Goal: Navigation & Orientation: Find specific page/section

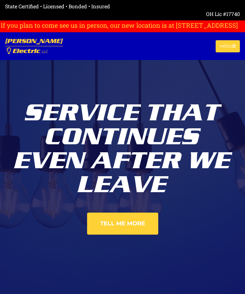
click at [226, 45] on button "Menu" at bounding box center [228, 46] width 24 height 12
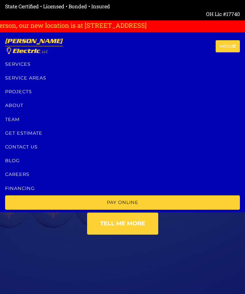
click at [14, 63] on link "Services" at bounding box center [122, 65] width 235 height 14
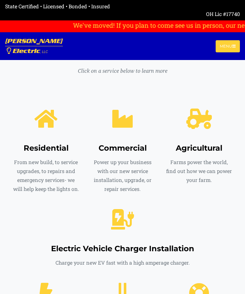
click at [228, 45] on button "Menu" at bounding box center [228, 46] width 24 height 12
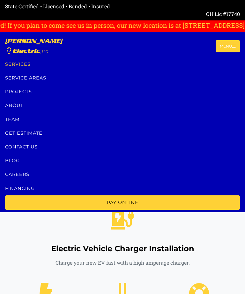
click at [3, 84] on nav "Eubanks Electric , LLC Menu Services Service Areas Projects About Team Get esti…" at bounding box center [122, 122] width 245 height 180
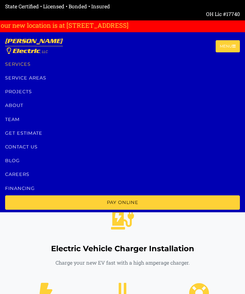
click at [13, 151] on link "Contact us" at bounding box center [122, 147] width 235 height 14
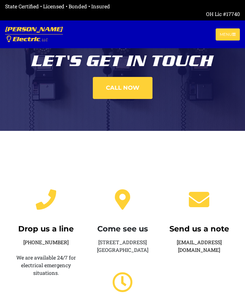
click at [224, 37] on button "Menu" at bounding box center [228, 34] width 24 height 12
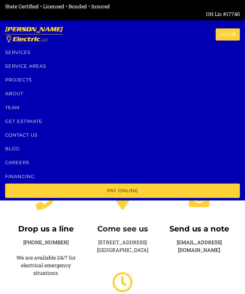
click at [13, 106] on link "Team" at bounding box center [122, 108] width 235 height 14
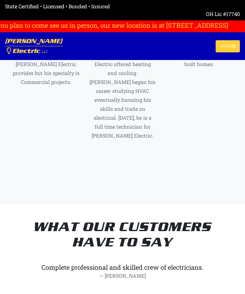
scroll to position [3214, 0]
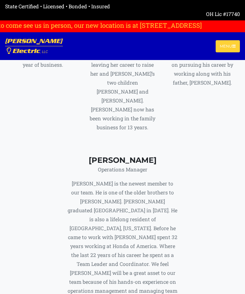
click at [225, 47] on button "Menu" at bounding box center [228, 46] width 24 height 12
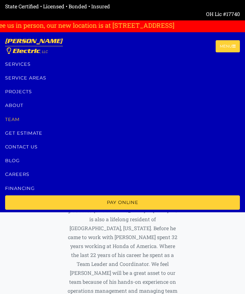
click at [10, 146] on link "Contact us" at bounding box center [122, 147] width 235 height 14
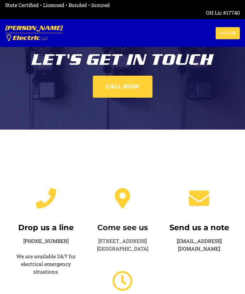
scroll to position [2, 0]
